Goal: Check status

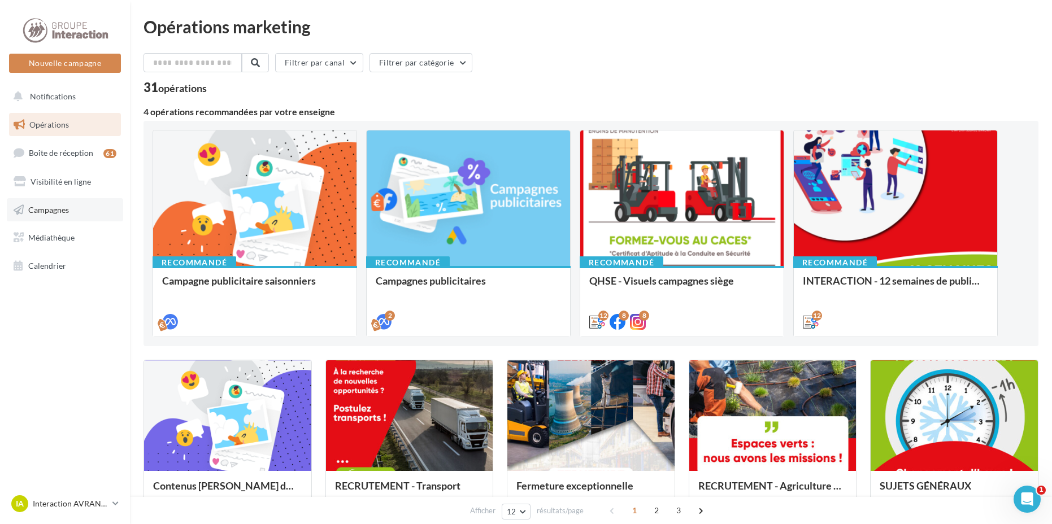
click at [40, 204] on span "Campagnes" at bounding box center [48, 209] width 41 height 10
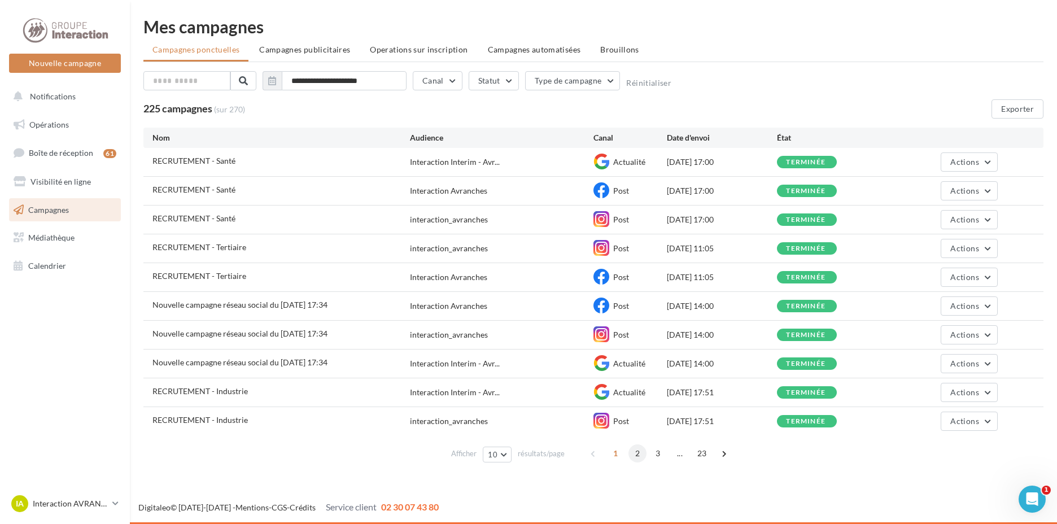
click at [638, 450] on span "2" at bounding box center [638, 454] width 18 height 18
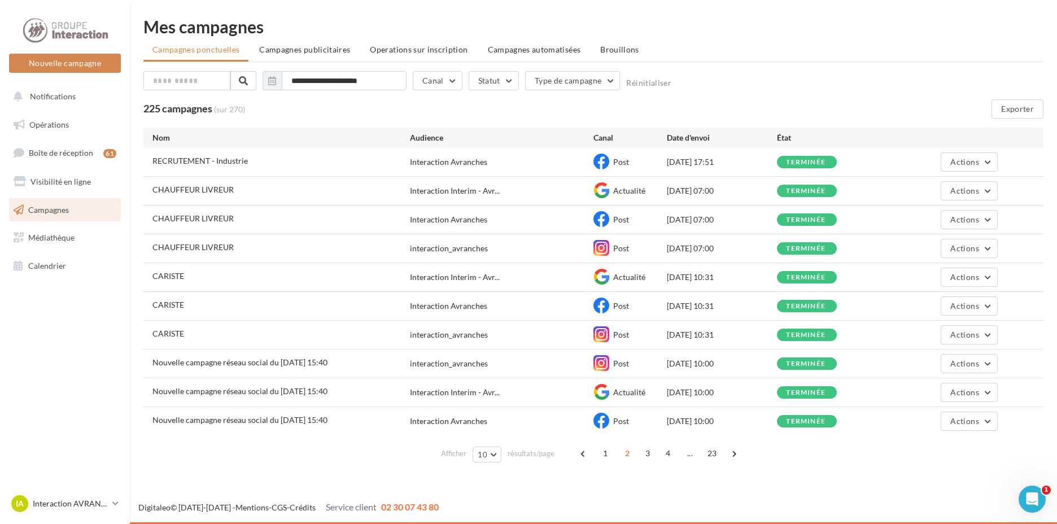
click at [593, 446] on div "1 2 3 4 ... 23" at bounding box center [660, 454] width 172 height 18
click at [599, 458] on span "1" at bounding box center [605, 454] width 18 height 18
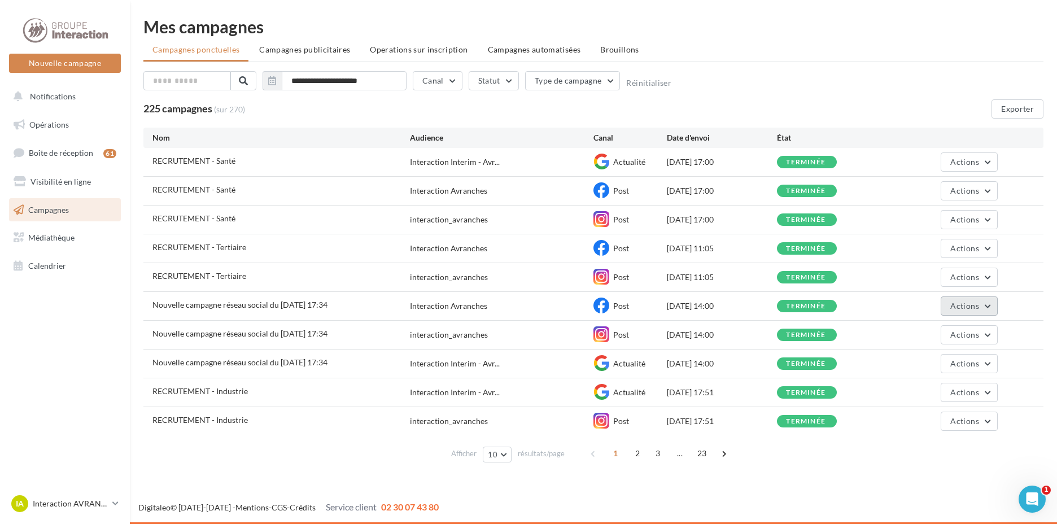
click at [979, 304] on span "Actions" at bounding box center [965, 306] width 28 height 10
click at [952, 302] on span "Actions" at bounding box center [965, 306] width 28 height 10
click at [289, 321] on div "Nouvelle campagne réseau social du [DATE] 17:34 interaction_avranches Post [DAT…" at bounding box center [593, 335] width 900 height 28
click at [281, 309] on span "Nouvelle campagne réseau social du [DATE] 17:34" at bounding box center [240, 305] width 175 height 10
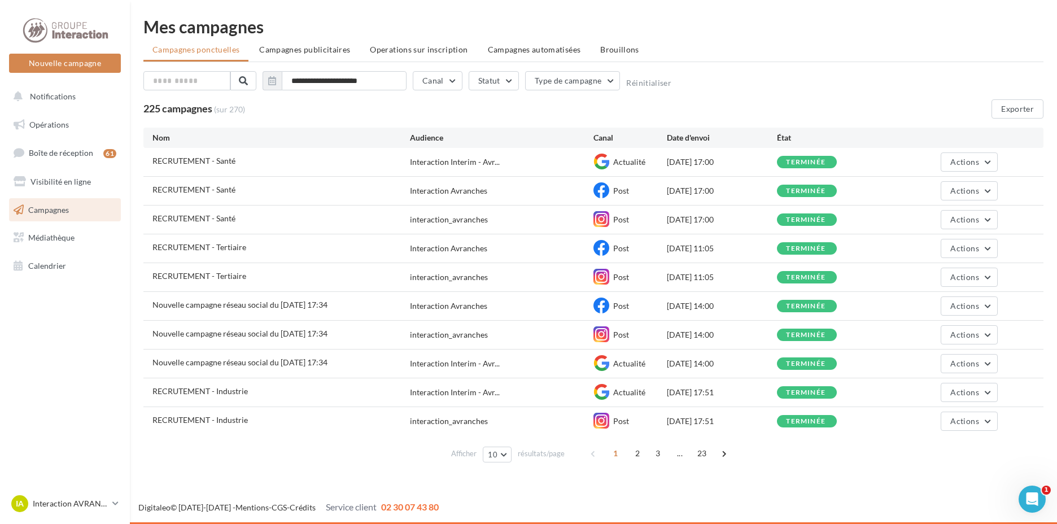
click at [785, 305] on div "terminée" at bounding box center [807, 306] width 60 height 12
click at [616, 317] on div "Nouvelle campagne réseau social du [DATE] 17:34 Interaction Avranches Post [DAT…" at bounding box center [593, 306] width 900 height 28
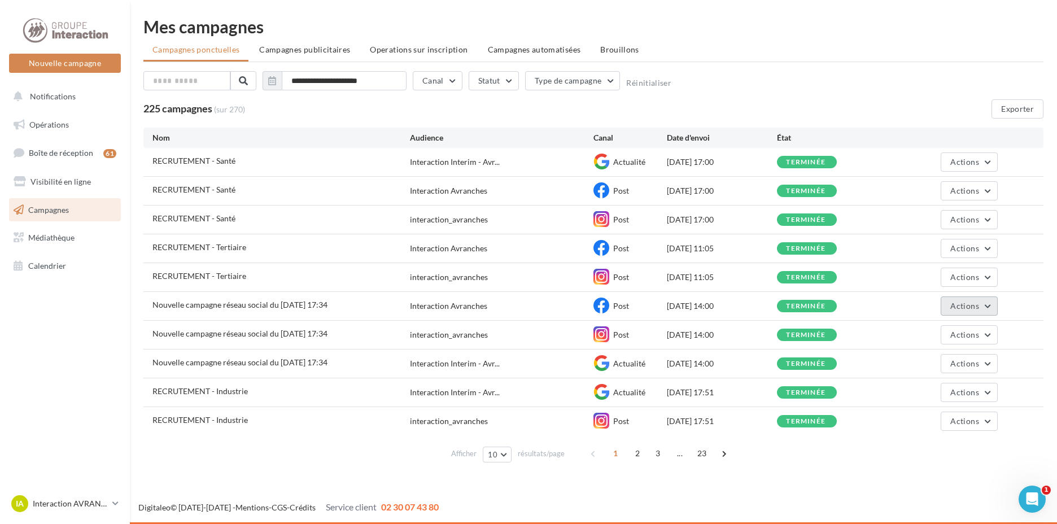
click at [953, 303] on span "Actions" at bounding box center [965, 306] width 28 height 10
click at [942, 325] on button "Voir les résultats" at bounding box center [941, 332] width 113 height 29
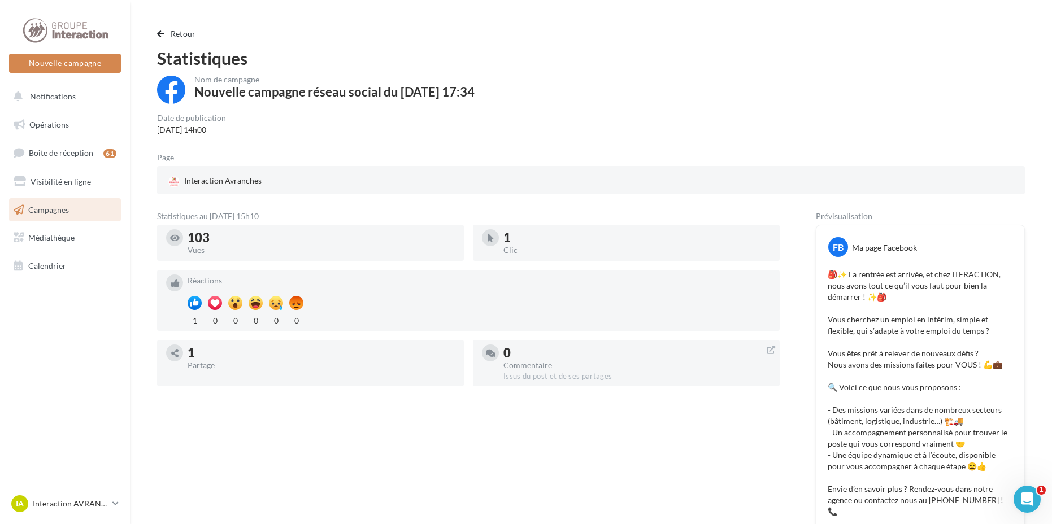
click at [515, 237] on div "1" at bounding box center [636, 238] width 267 height 12
click at [45, 160] on link "Boîte de réception 61" at bounding box center [65, 153] width 116 height 24
